Goal: Task Accomplishment & Management: Use online tool/utility

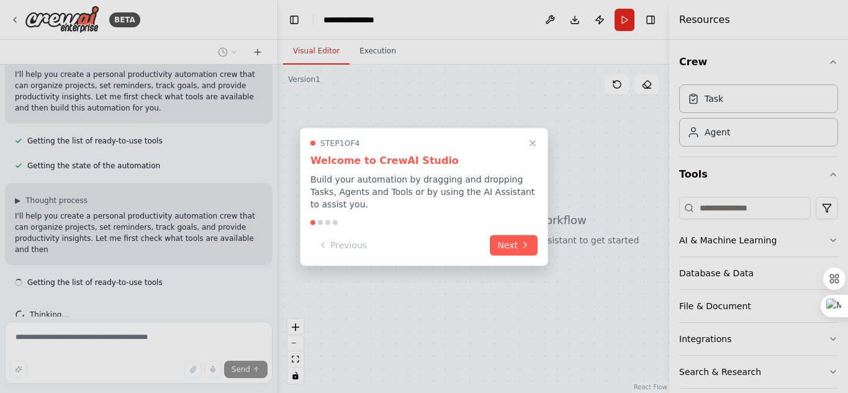
scroll to position [119, 0]
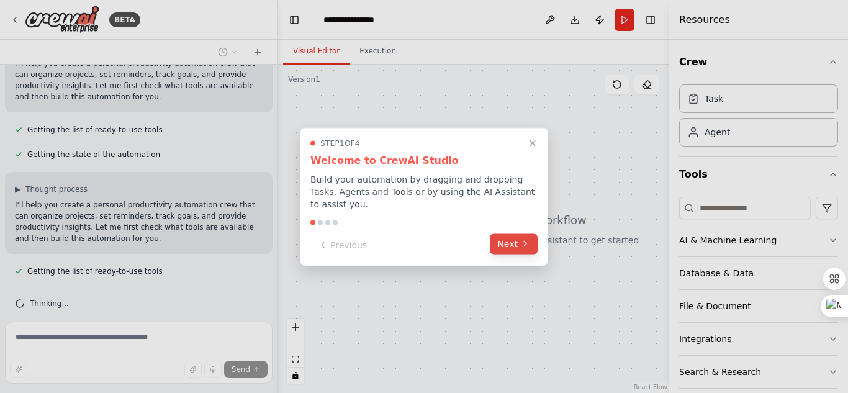
click at [515, 233] on button "Next" at bounding box center [514, 243] width 48 height 20
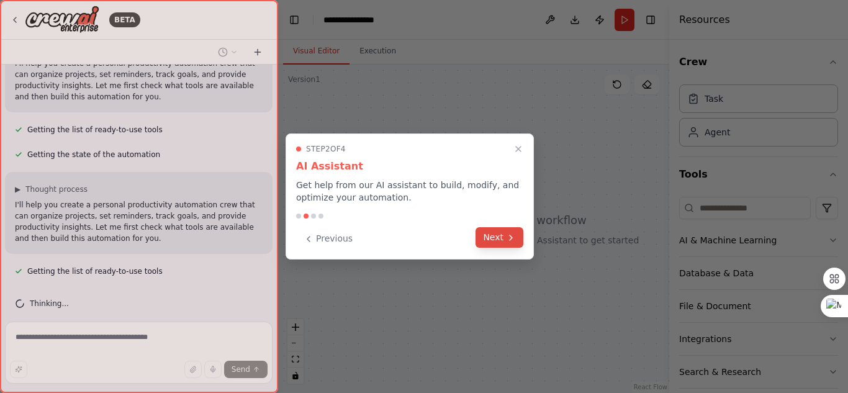
click at [512, 237] on icon at bounding box center [511, 237] width 2 height 5
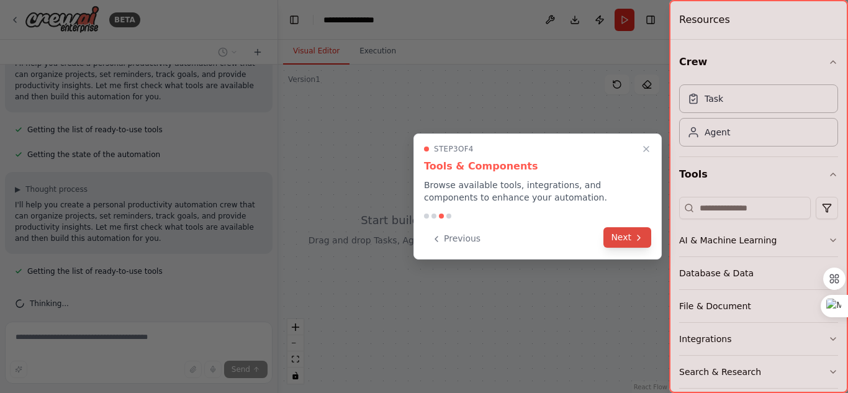
click at [628, 237] on button "Next" at bounding box center [627, 237] width 48 height 20
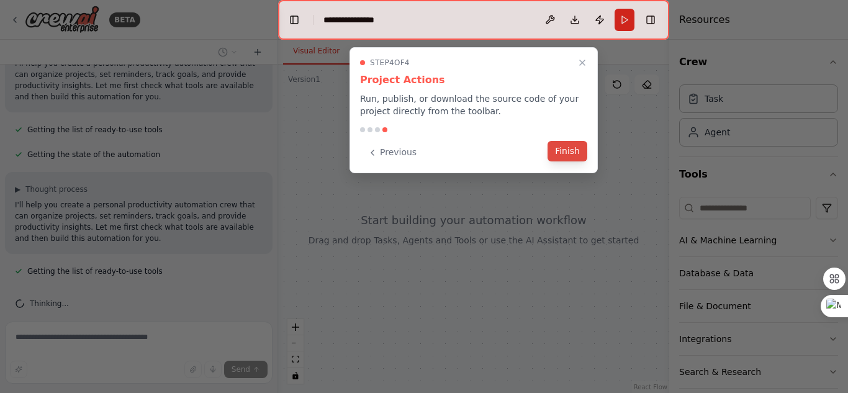
click at [572, 152] on button "Finish" at bounding box center [568, 151] width 40 height 20
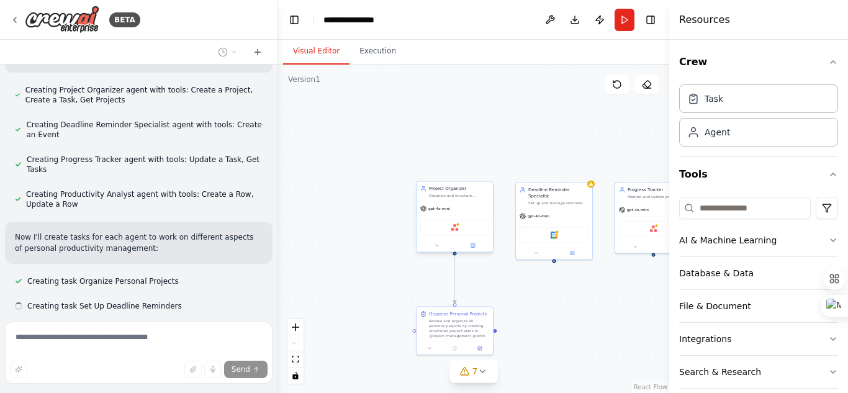
scroll to position [612, 0]
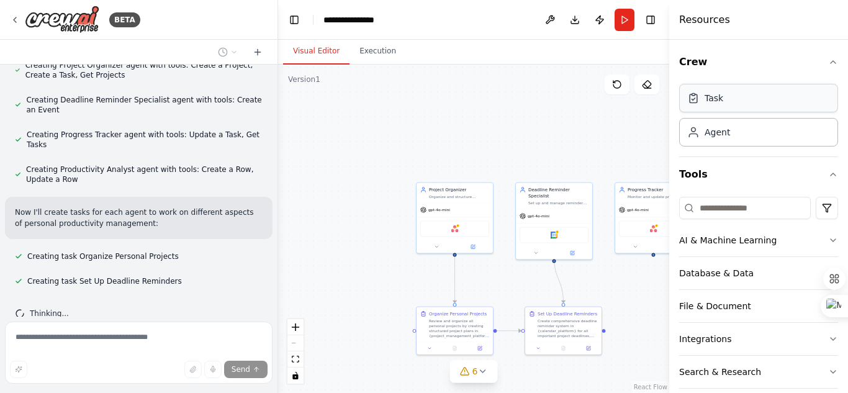
click at [716, 97] on div "Task" at bounding box center [714, 98] width 19 height 12
click at [481, 379] on button "6" at bounding box center [474, 371] width 48 height 23
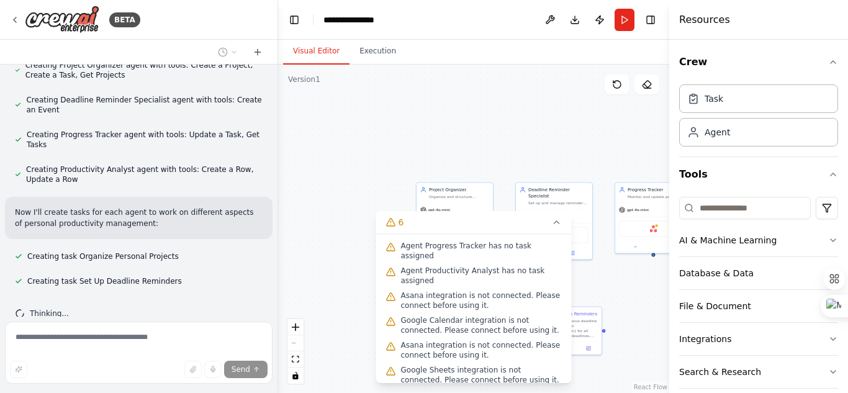
scroll to position [0, 0]
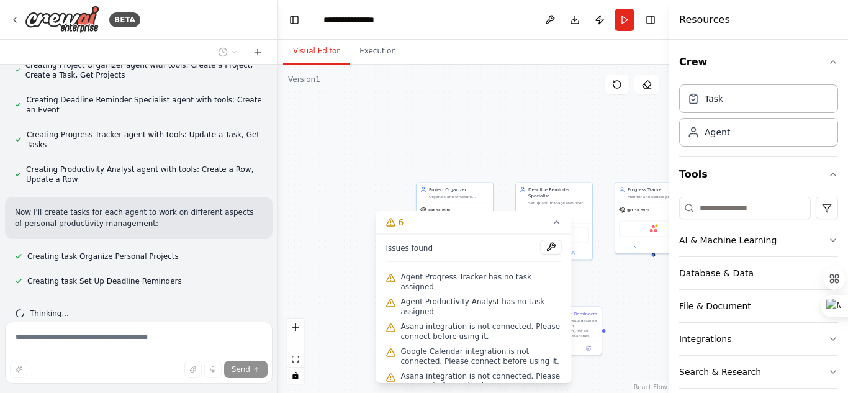
click at [576, 161] on div ".deletable-edge-delete-btn { width: 20px; height: 20px; border: 0px solid #ffff…" at bounding box center [473, 229] width 391 height 328
click at [570, 166] on div ".deletable-edge-delete-btn { width: 20px; height: 20px; border: 0px solid #ffff…" at bounding box center [473, 229] width 391 height 328
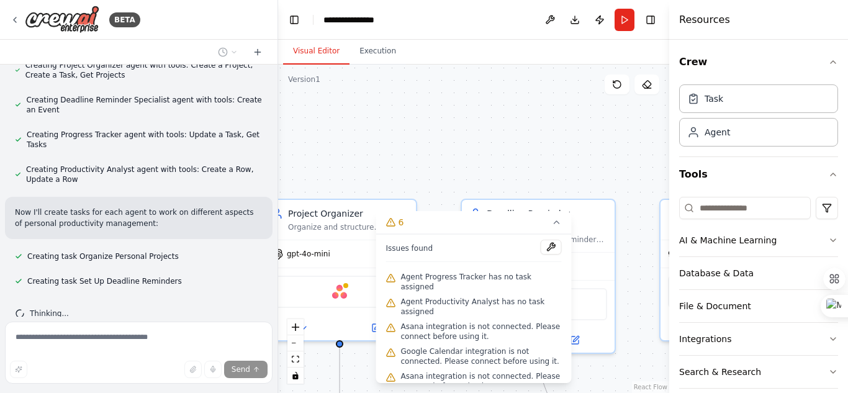
click at [542, 168] on div ".deletable-edge-delete-btn { width: 20px; height: 20px; border: 0px solid #ffff…" at bounding box center [473, 229] width 391 height 328
click at [640, 373] on div ".deletable-edge-delete-btn { width: 20px; height: 20px; border: 0px solid #ffff…" at bounding box center [473, 229] width 391 height 328
click at [502, 183] on div ".deletable-edge-delete-btn { width: 20px; height: 20px; border: 0px solid #ffff…" at bounding box center [473, 229] width 391 height 328
click at [699, 207] on input at bounding box center [745, 208] width 132 height 22
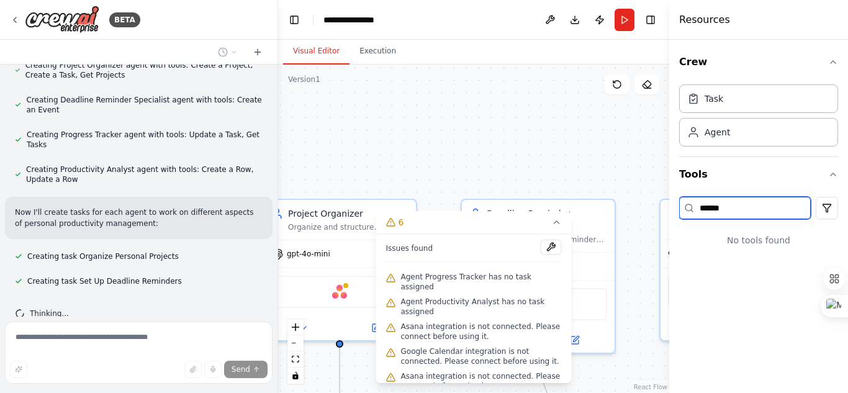
scroll to position [636, 0]
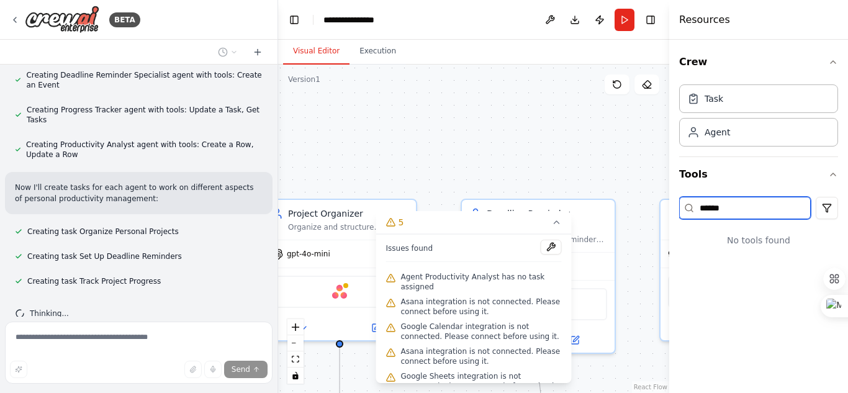
click at [733, 214] on input "*****" at bounding box center [745, 208] width 132 height 22
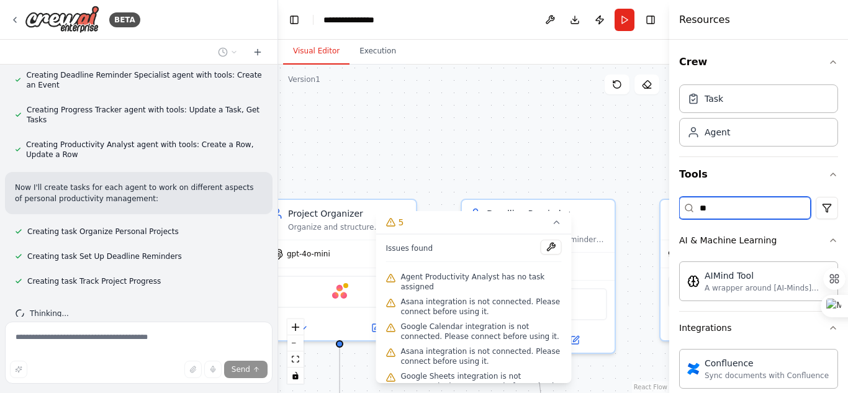
type input "*"
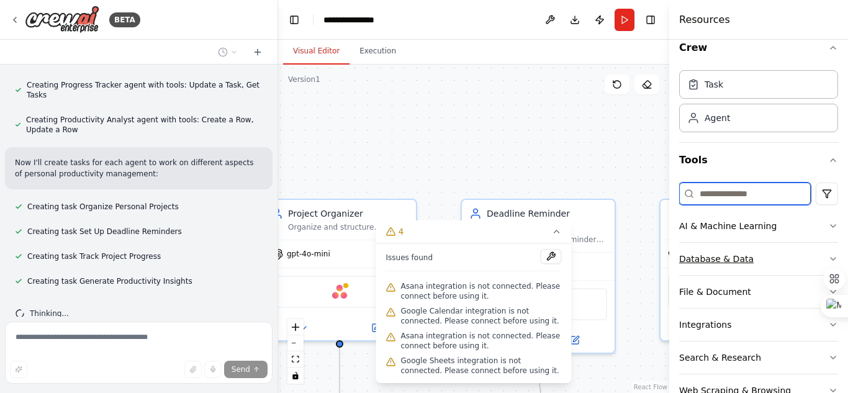
scroll to position [0, 0]
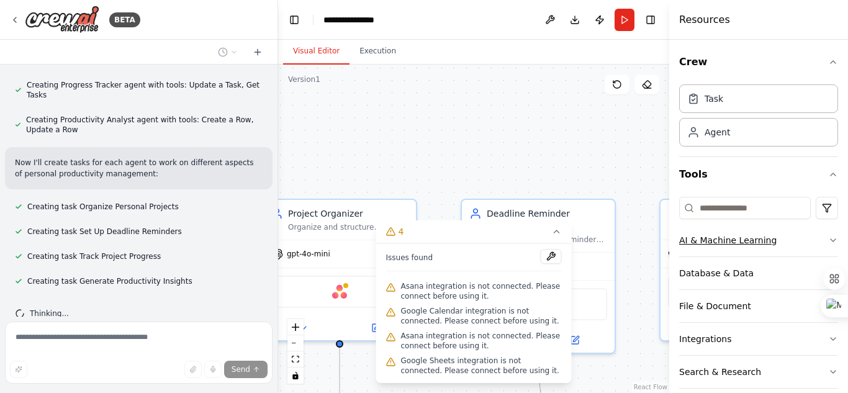
click at [754, 239] on div "AI & Machine Learning" at bounding box center [727, 240] width 97 height 12
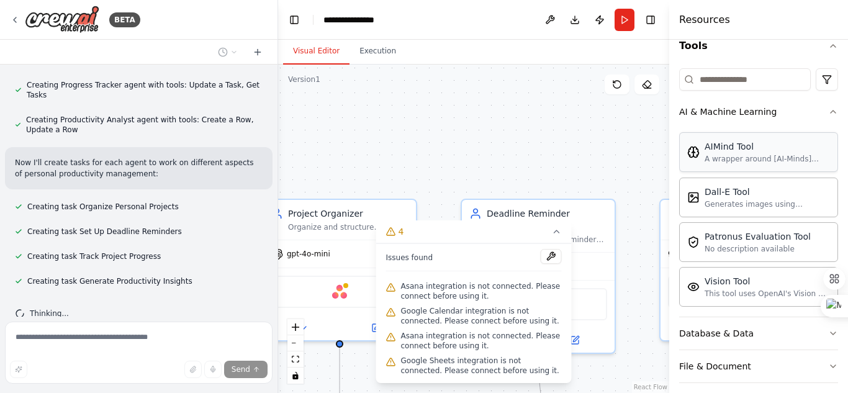
scroll to position [126, 0]
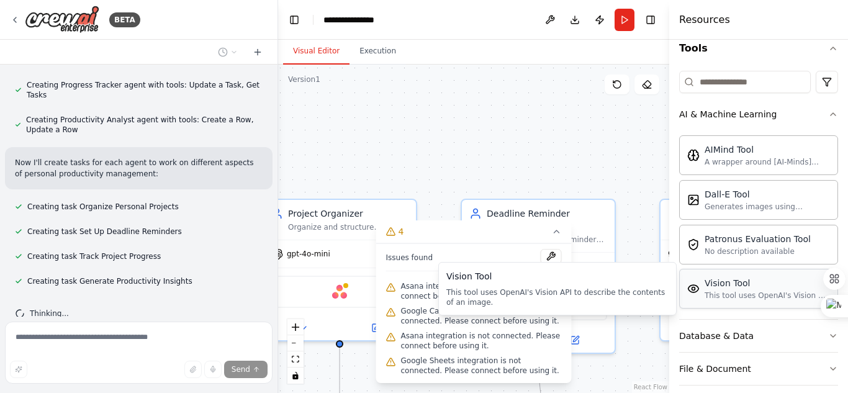
click at [728, 288] on div "Vision Tool" at bounding box center [767, 283] width 125 height 12
click at [736, 301] on div "Vision Tool This tool uses OpenAI's Vision API to describe the contents of an i…" at bounding box center [758, 289] width 159 height 40
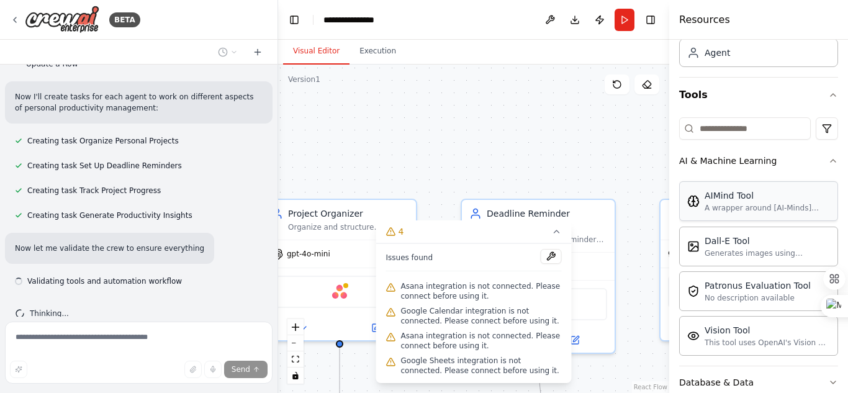
scroll to position [738, 0]
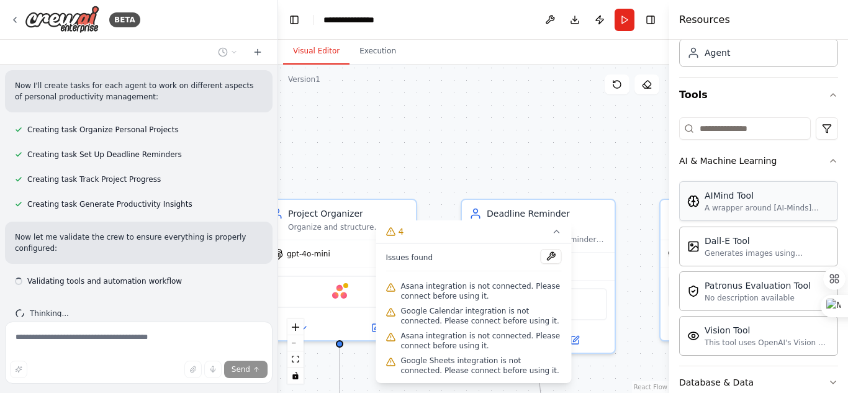
click at [735, 206] on div "A wrapper around [AI-Minds]([URL][DOMAIN_NAME]). Useful for when you need answe…" at bounding box center [767, 208] width 125 height 10
click at [538, 116] on div ".deletable-edge-delete-btn { width: 20px; height: 20px; border: 0px solid #ffff…" at bounding box center [473, 229] width 391 height 328
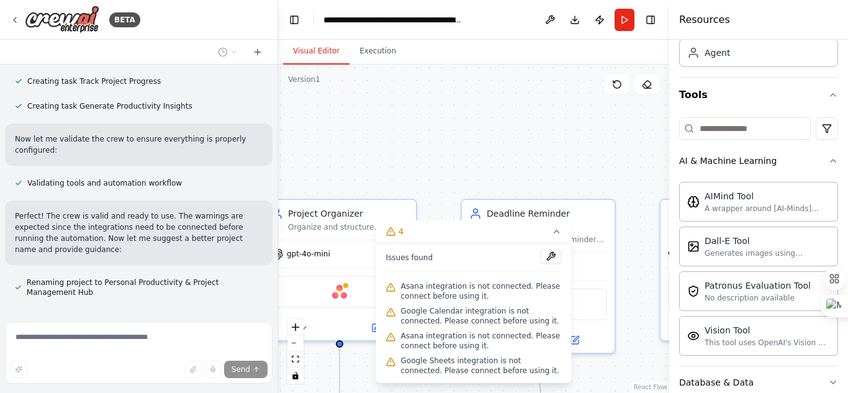
scroll to position [847, 0]
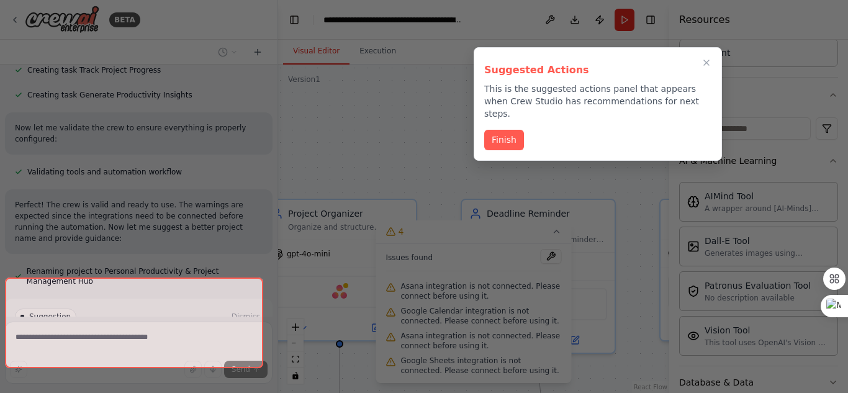
click at [23, 337] on div "BETA Create a crew that helps organize your personal projects, sets reminders f…" at bounding box center [424, 196] width 848 height 393
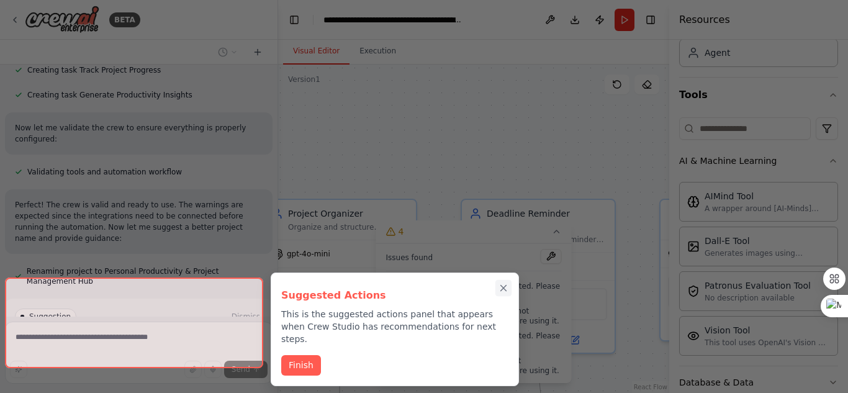
click at [507, 295] on button "Close walkthrough" at bounding box center [503, 288] width 16 height 16
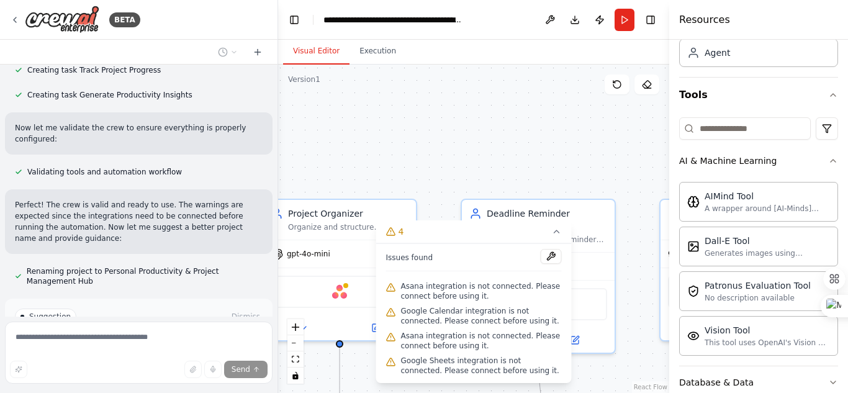
click at [415, 154] on div ".deletable-edge-delete-btn { width: 20px; height: 20px; border: 0px solid #ffff…" at bounding box center [473, 229] width 391 height 328
click at [610, 338] on div "Deadline Reminder Specialist Set up and manage reminders for important deadline…" at bounding box center [538, 273] width 155 height 155
click at [649, 328] on div ".deletable-edge-delete-btn { width: 20px; height: 20px; border: 0px solid #ffff…" at bounding box center [473, 229] width 391 height 328
click at [648, 179] on div ".deletable-edge-delete-btn { width: 20px; height: 20px; border: 0px solid #ffff…" at bounding box center [473, 229] width 391 height 328
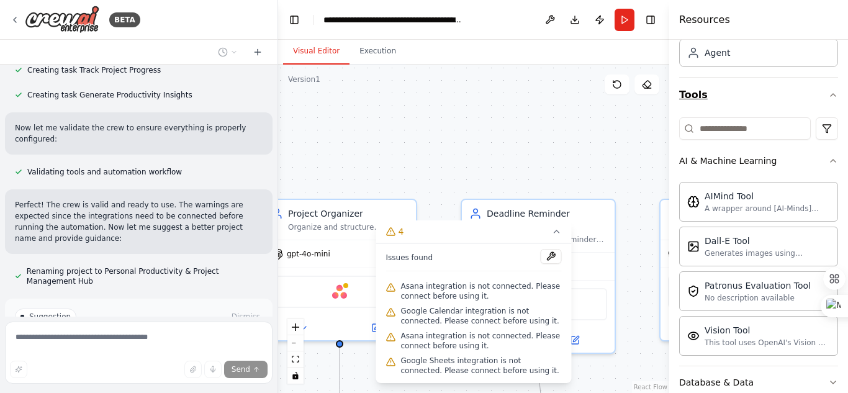
scroll to position [0, 0]
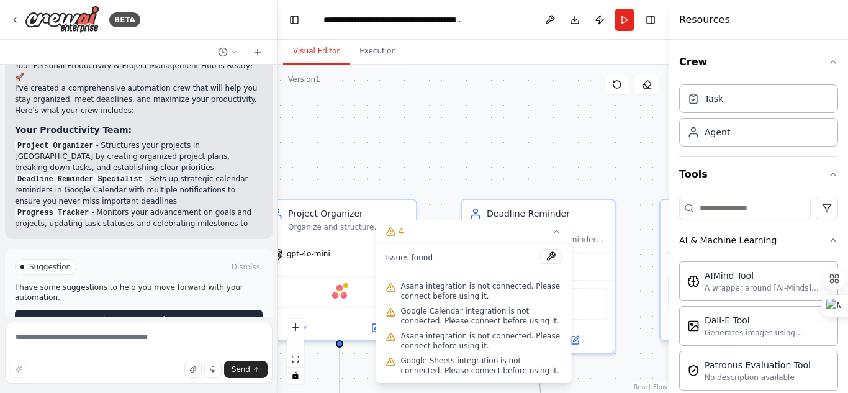
click at [135, 281] on div "Suggestion Dismiss I have some suggestions to help you move forward with your a…" at bounding box center [139, 294] width 248 height 71
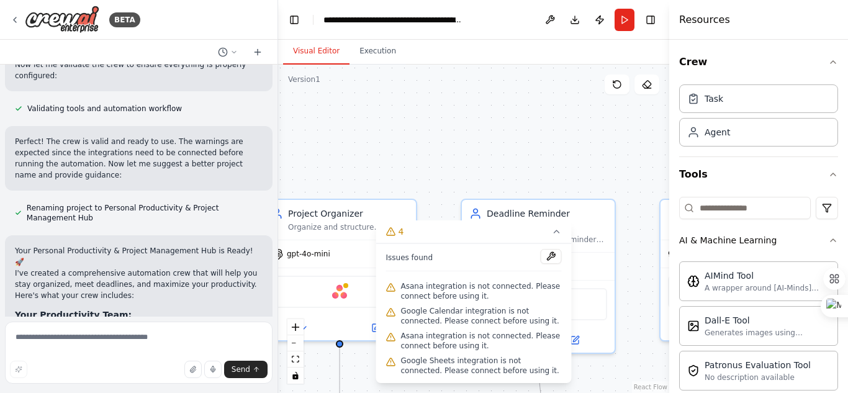
scroll to position [912, 0]
click at [20, 338] on textarea at bounding box center [139, 353] width 268 height 62
click at [16, 334] on textarea at bounding box center [139, 353] width 268 height 62
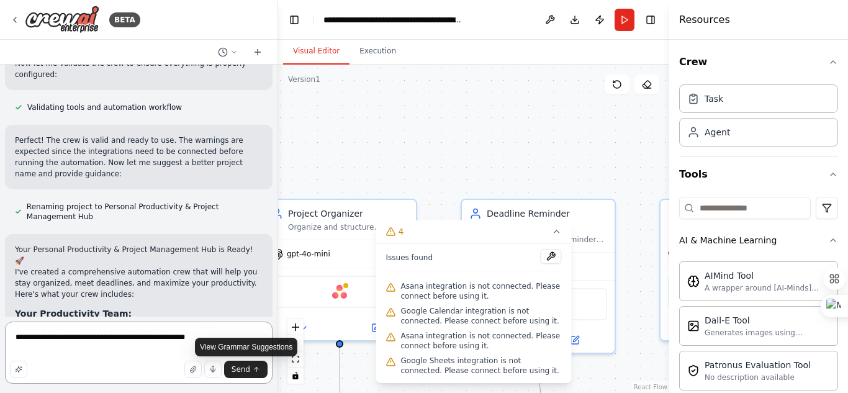
type textarea "**********"
click at [5, 322] on span at bounding box center [5, 322] width 0 height 0
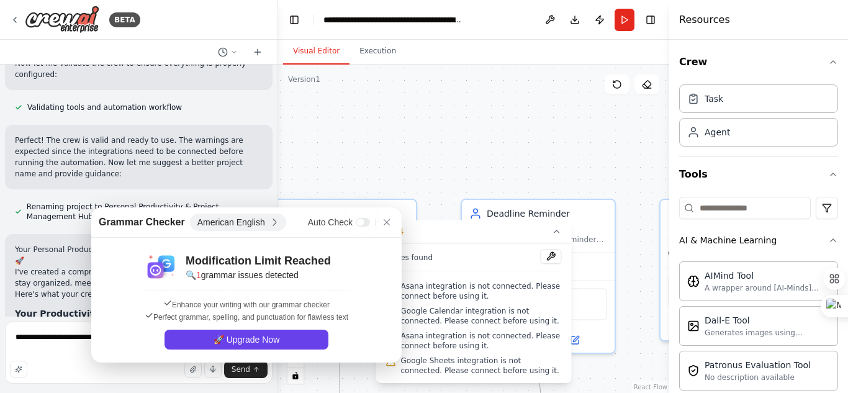
click at [139, 220] on div "Grammar Checker American English Auto Check Modification Limit Reached 🔍 1 gram…" at bounding box center [246, 284] width 310 height 155
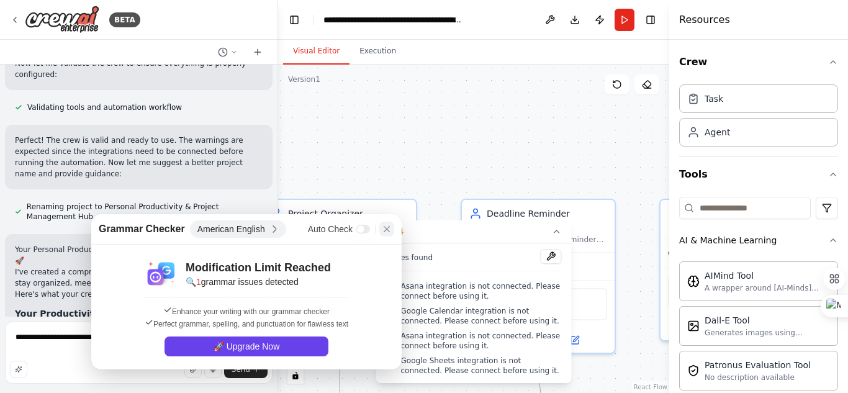
click at [390, 224] on div at bounding box center [386, 229] width 15 height 15
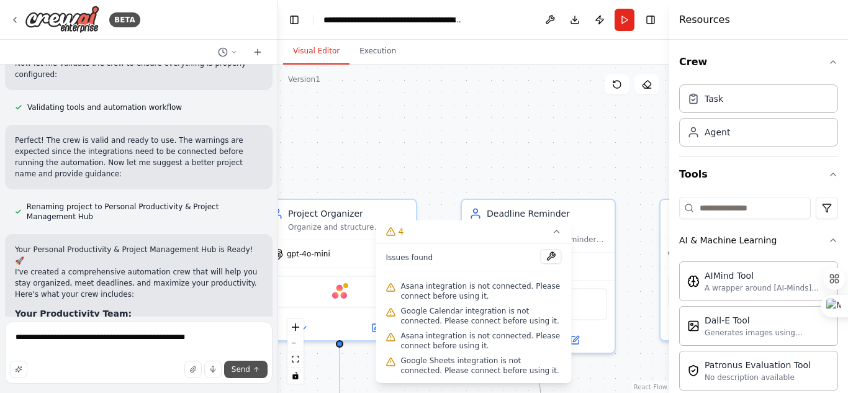
click at [247, 366] on span "Send" at bounding box center [241, 369] width 19 height 10
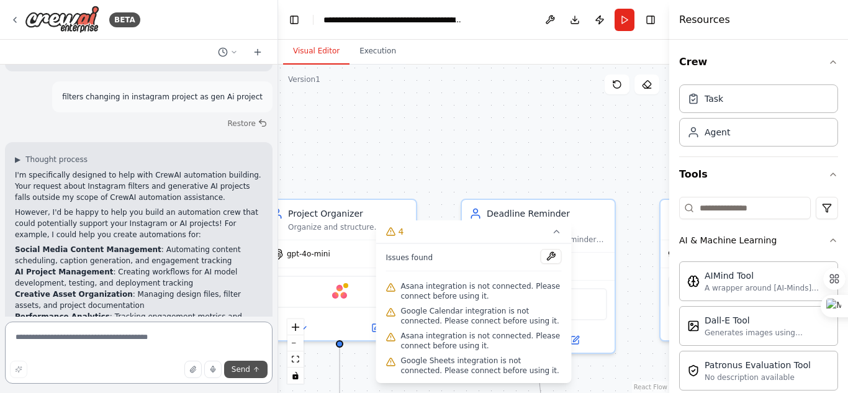
scroll to position [1647, 0]
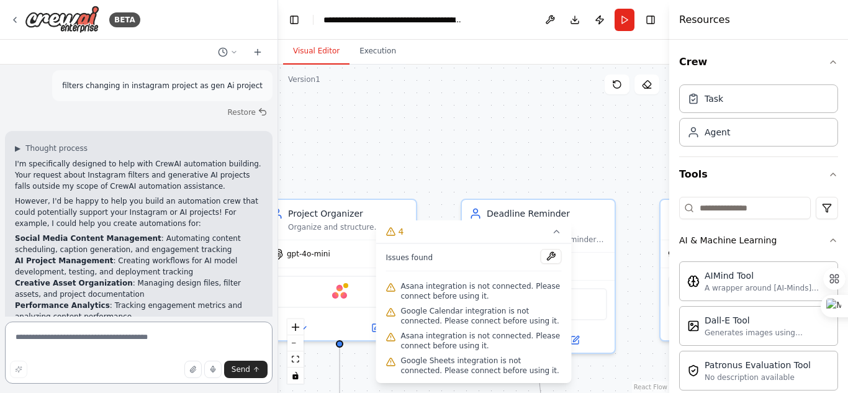
click at [13, 336] on textarea at bounding box center [139, 353] width 268 height 62
type textarea "**********"
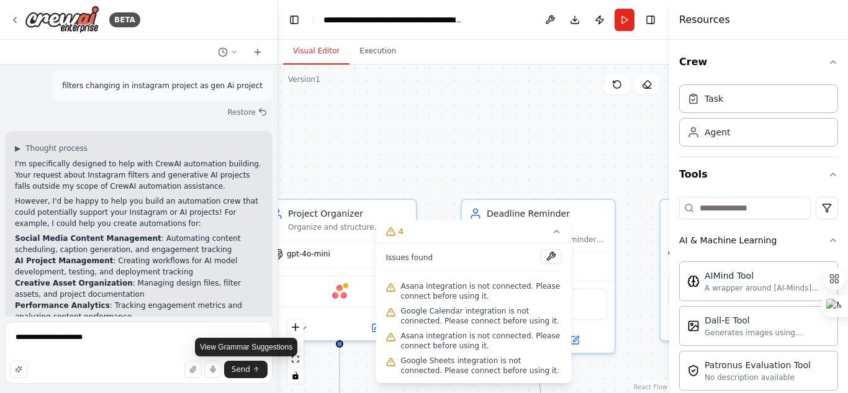
click at [5, 322] on span at bounding box center [5, 322] width 0 height 0
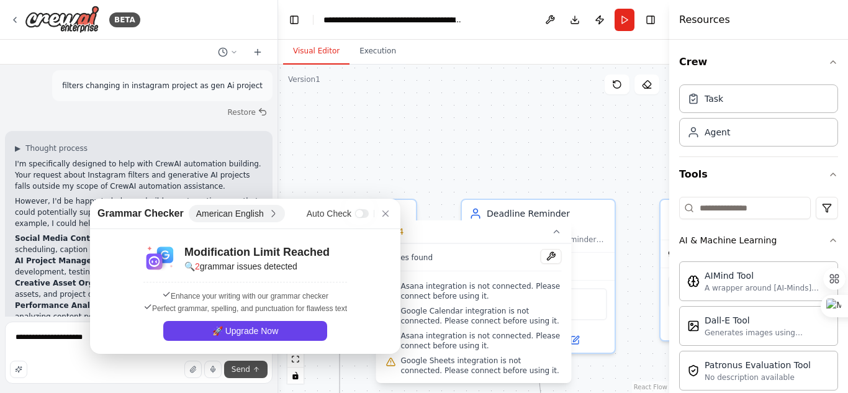
click at [261, 367] on button "Send" at bounding box center [245, 369] width 43 height 17
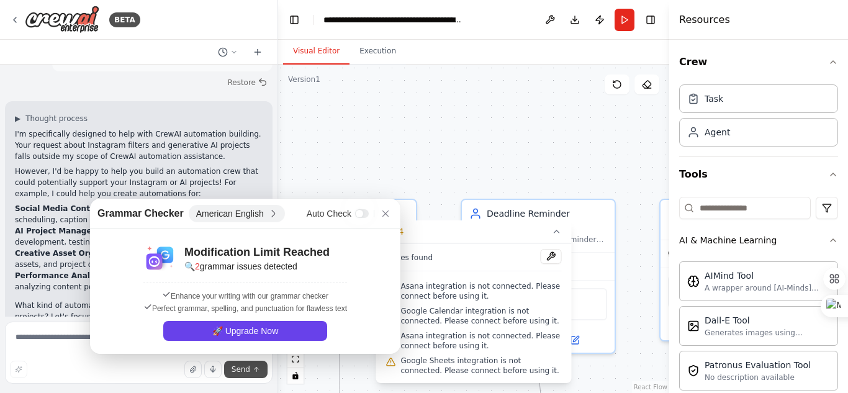
scroll to position [1748, 0]
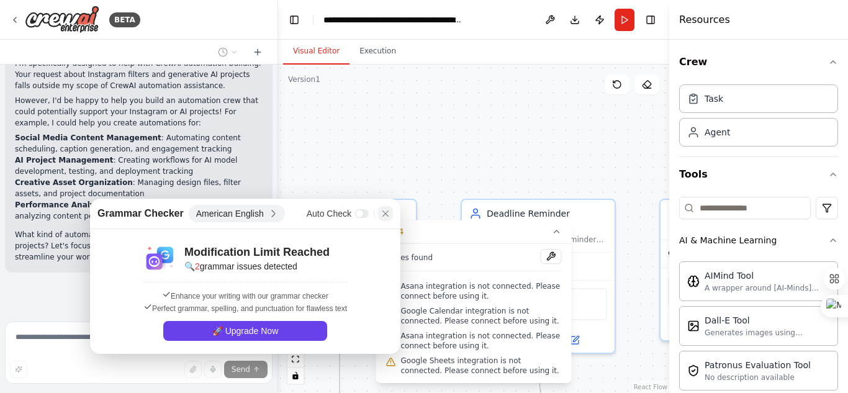
click at [386, 208] on div at bounding box center [385, 213] width 15 height 15
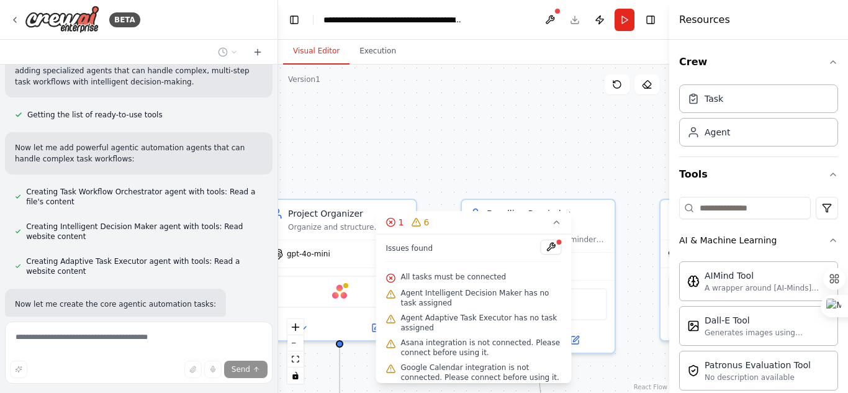
scroll to position [2226, 0]
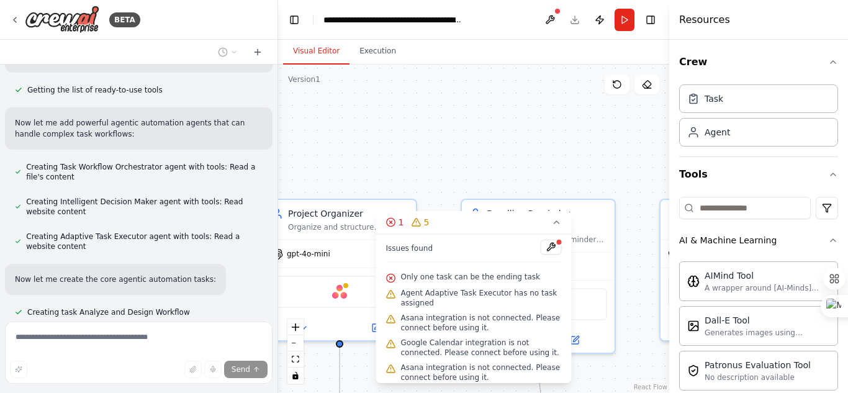
click at [507, 135] on div ".deletable-edge-delete-btn { width: 20px; height: 20px; border: 0px solid #ffff…" at bounding box center [473, 229] width 391 height 328
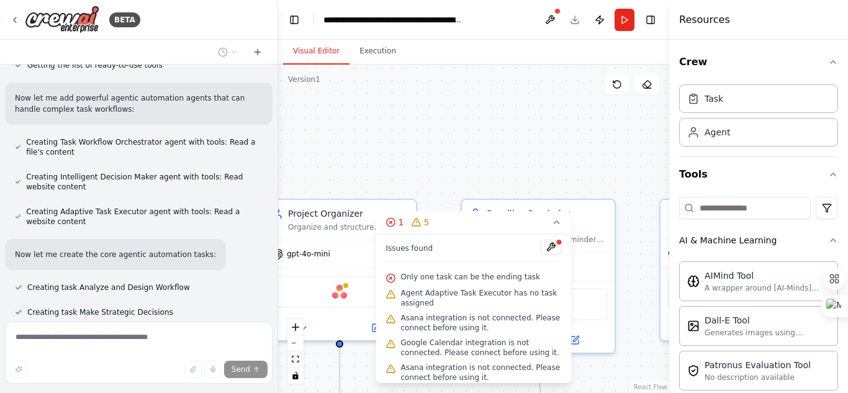
click at [585, 356] on div ".deletable-edge-delete-btn { width: 20px; height: 20px; border: 0px solid #ffff…" at bounding box center [473, 229] width 391 height 328
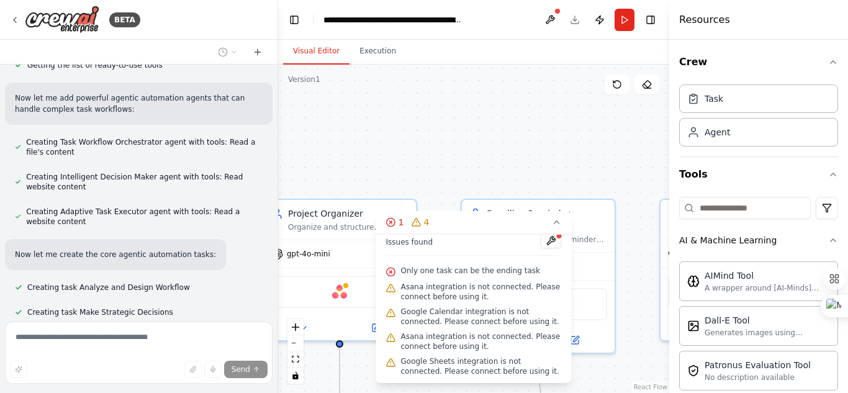
scroll to position [0, 0]
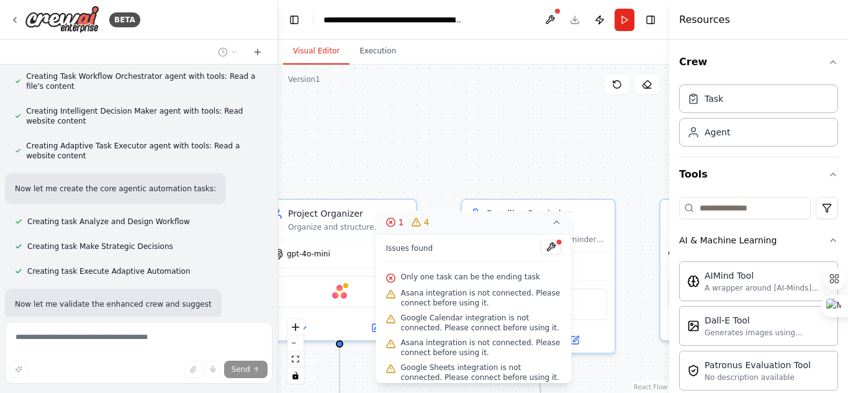
click at [391, 221] on icon at bounding box center [391, 222] width 10 height 10
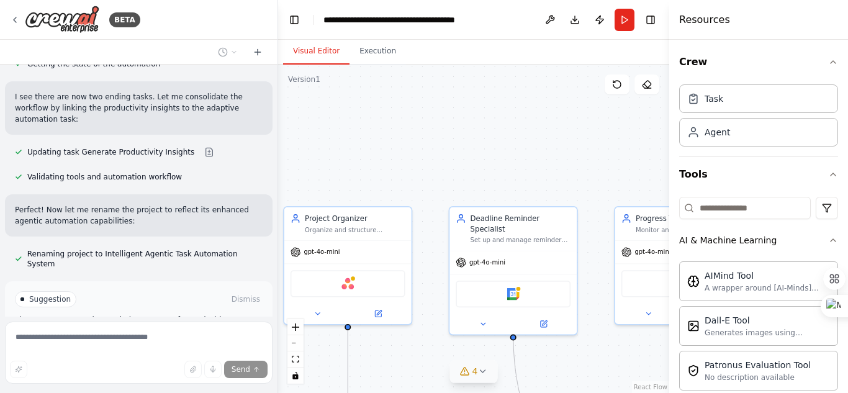
scroll to position [2770, 0]
click at [114, 346] on span "Run Automation" at bounding box center [144, 351] width 60 height 10
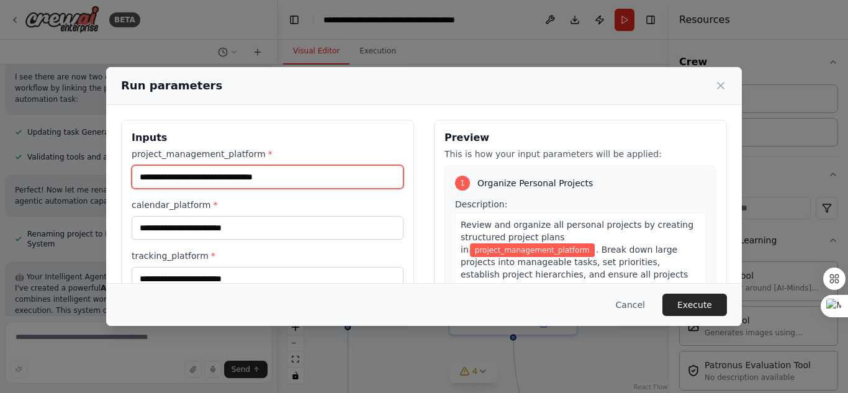
click at [294, 179] on input "project_management_platform *" at bounding box center [268, 177] width 272 height 24
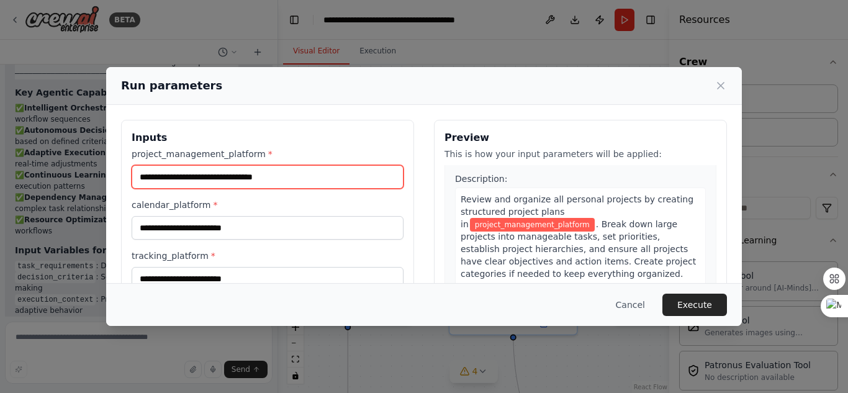
scroll to position [0, 0]
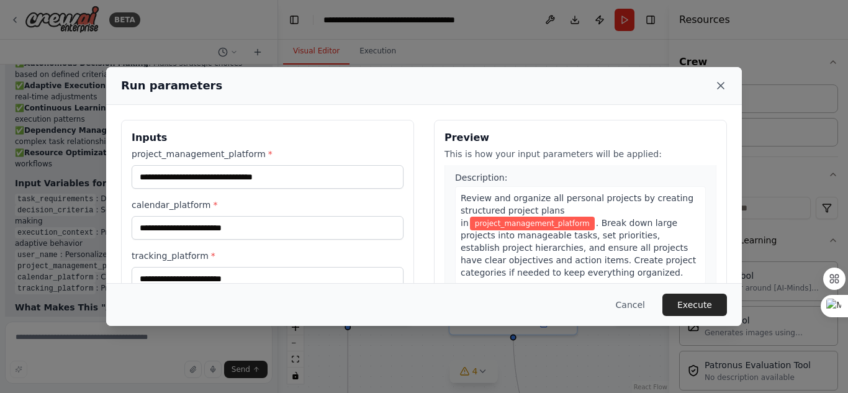
click at [723, 84] on icon at bounding box center [721, 85] width 12 height 12
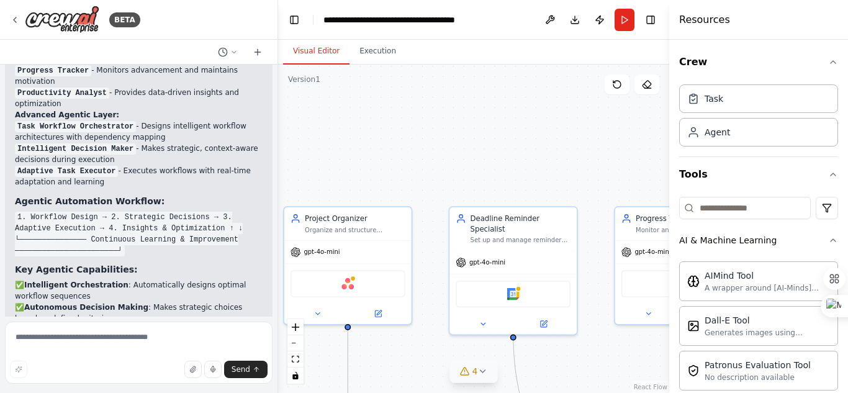
scroll to position [3131, 0]
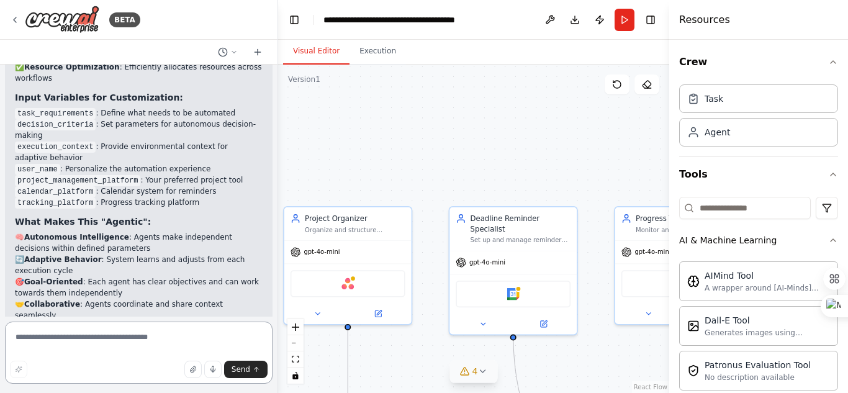
click at [27, 341] on textarea at bounding box center [139, 353] width 268 height 62
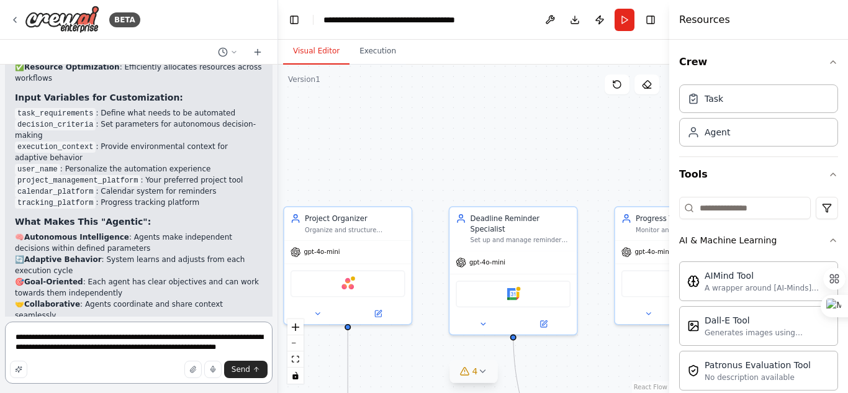
click at [254, 345] on textarea "**********" at bounding box center [139, 353] width 268 height 62
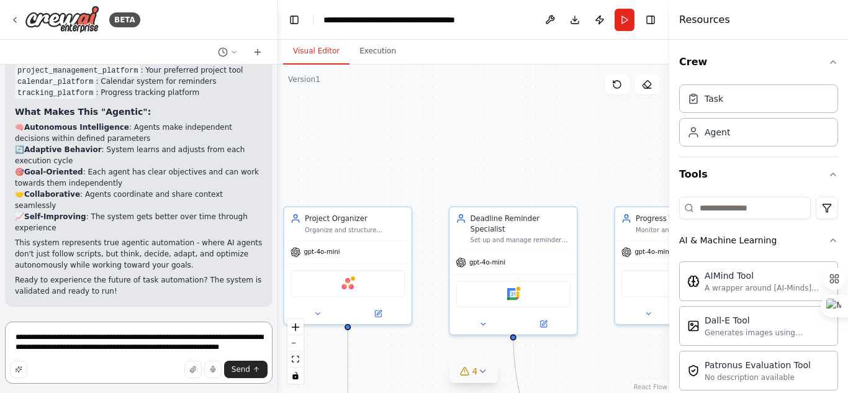
scroll to position [3343, 0]
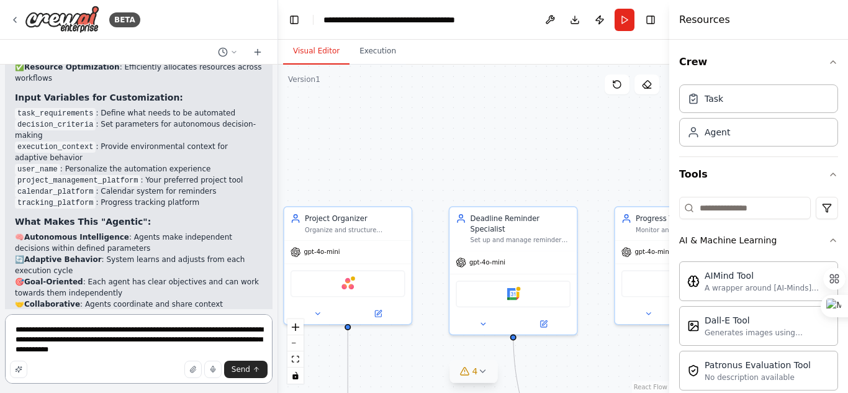
click at [165, 350] on textarea "**********" at bounding box center [139, 349] width 268 height 70
type textarea "**********"
click at [259, 369] on icon "submit" at bounding box center [256, 369] width 7 height 7
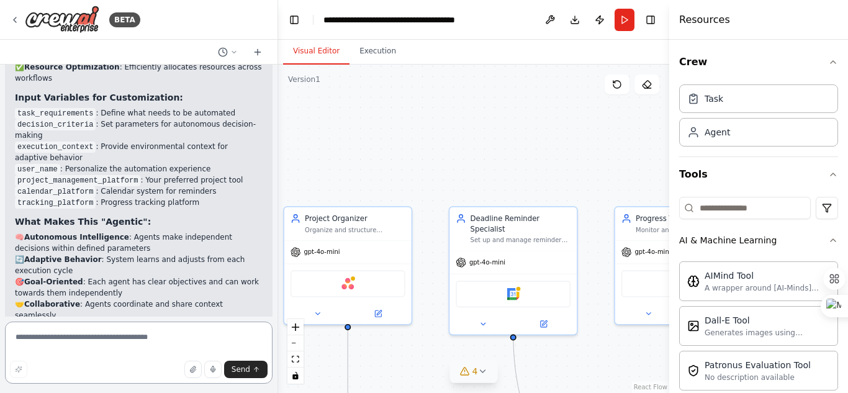
click at [27, 344] on textarea at bounding box center [139, 353] width 268 height 62
click at [138, 340] on textarea "**********" at bounding box center [139, 353] width 268 height 62
click at [256, 379] on textarea "**********" at bounding box center [139, 353] width 268 height 62
type textarea "**********"
click at [258, 371] on icon "submit" at bounding box center [256, 369] width 7 height 7
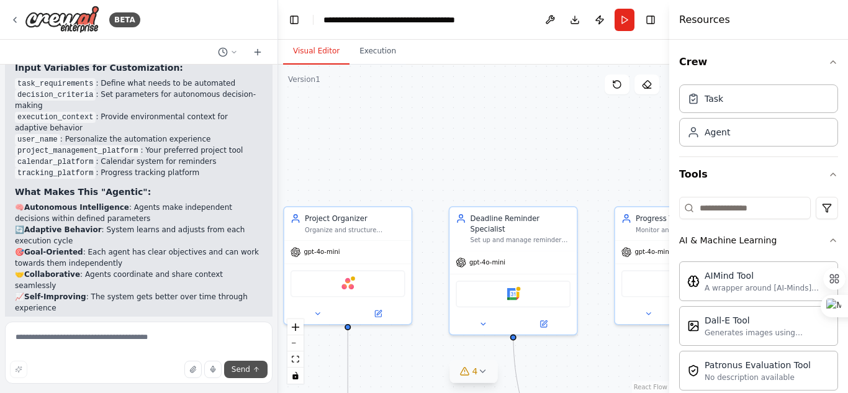
scroll to position [3444, 0]
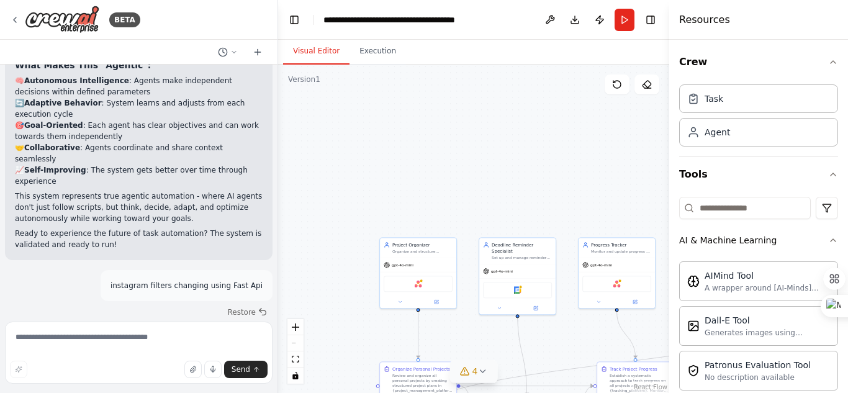
click at [481, 367] on icon at bounding box center [482, 371] width 10 height 10
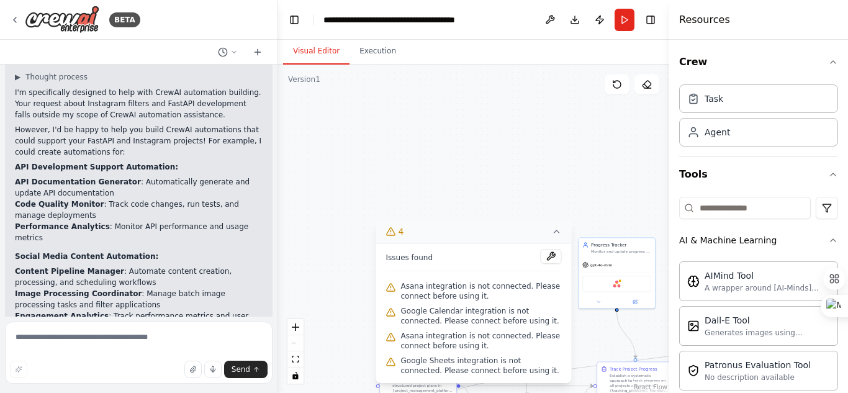
scroll to position [3805, 0]
